Goal: Information Seeking & Learning: Learn about a topic

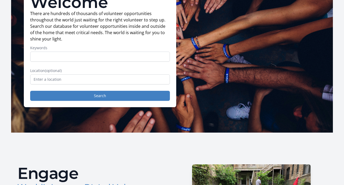
scroll to position [53, 0]
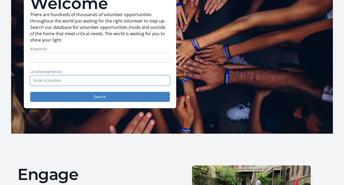
click at [108, 83] on input "text" at bounding box center [100, 80] width 140 height 10
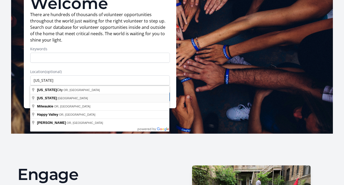
type input "Oregon, USA"
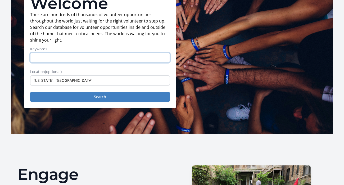
click at [88, 60] on input "Keywords" at bounding box center [100, 58] width 140 height 10
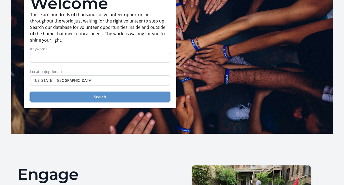
click at [91, 99] on button "Search" at bounding box center [100, 97] width 140 height 10
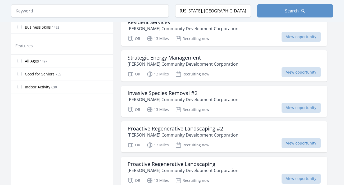
scroll to position [292, 0]
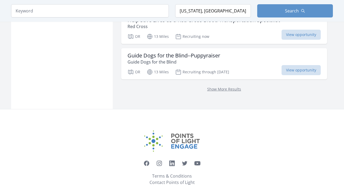
scroll to position [719, 0]
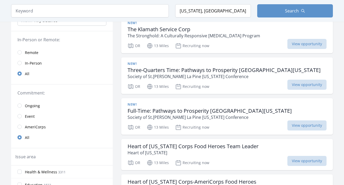
scroll to position [65, 0]
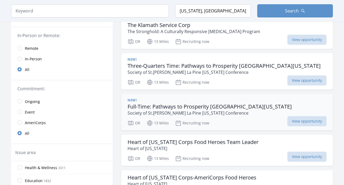
click at [157, 123] on p "13 Miles" at bounding box center [158, 123] width 22 height 6
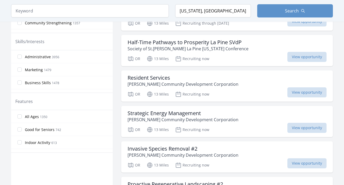
scroll to position [237, 0]
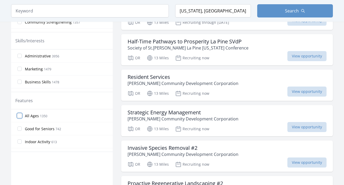
click at [21, 116] on input "All Ages 1350" at bounding box center [19, 116] width 4 height 4
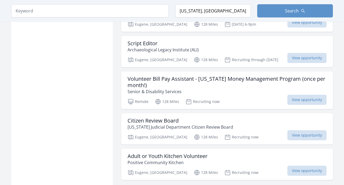
scroll to position [296, 0]
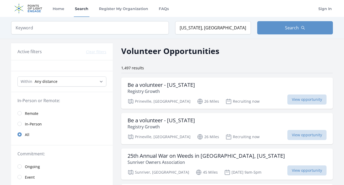
click at [37, 4] on img at bounding box center [28, 8] width 34 height 17
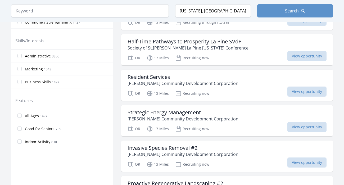
scroll to position [1432, 0]
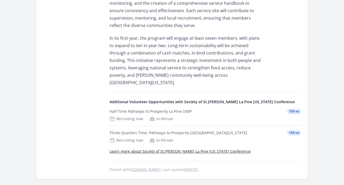
scroll to position [270, 0]
